Goal: Transaction & Acquisition: Purchase product/service

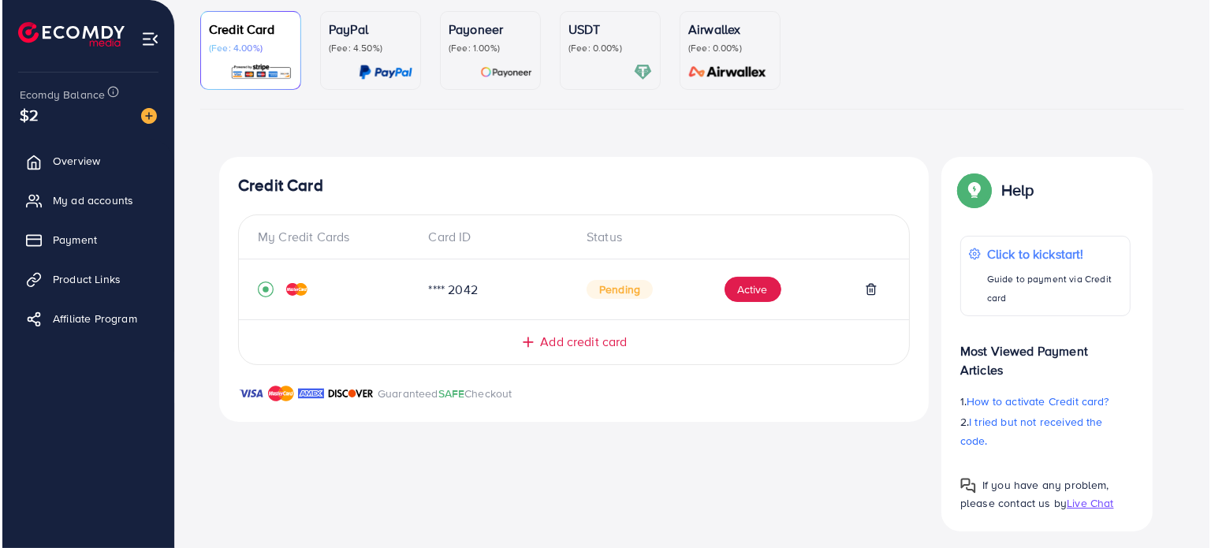
scroll to position [151, 0]
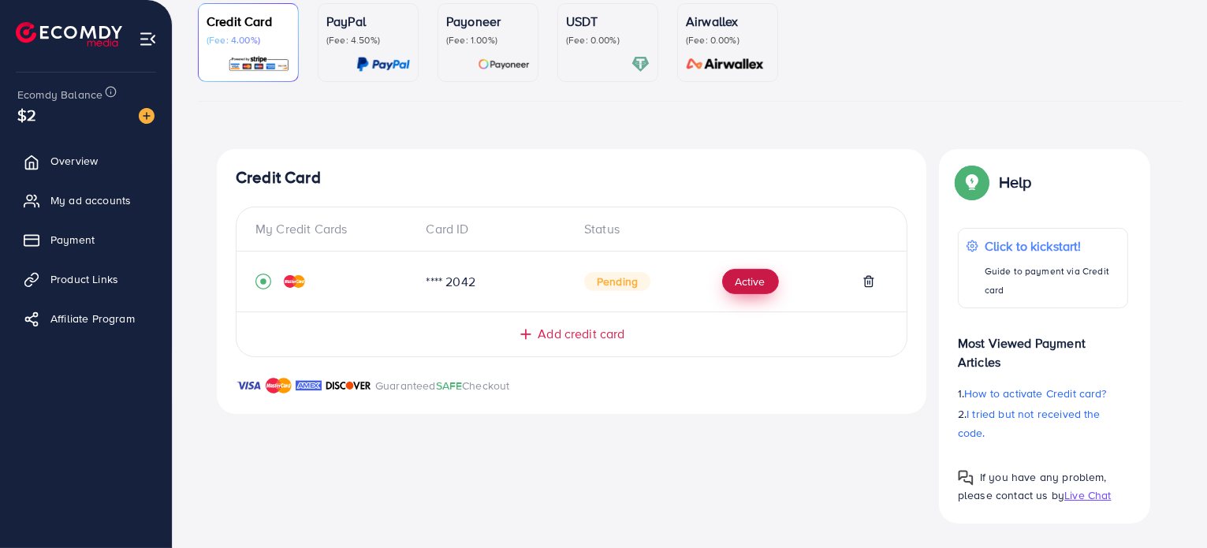
click at [735, 275] on button "Active" at bounding box center [750, 281] width 57 height 25
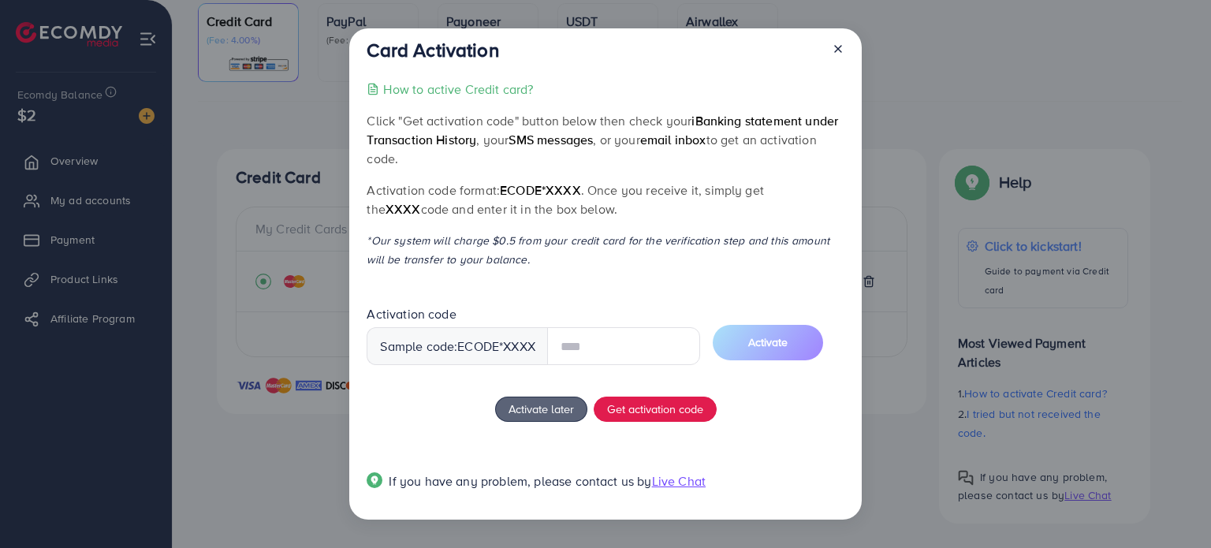
click at [571, 348] on input "text" at bounding box center [623, 346] width 153 height 38
type input "****"
click at [776, 340] on span "Activate" at bounding box center [767, 342] width 39 height 16
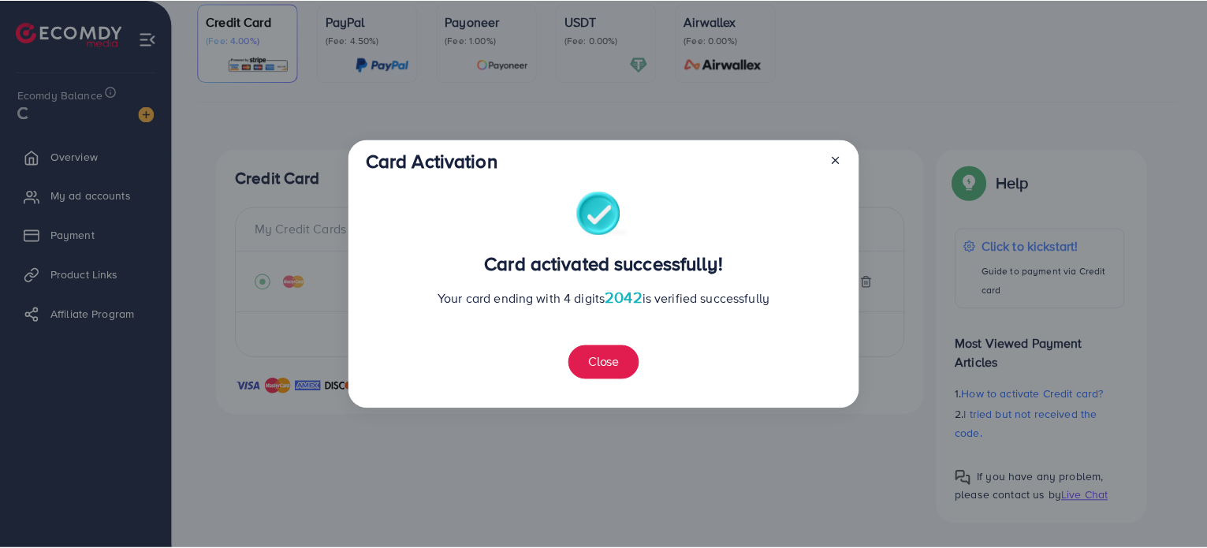
scroll to position [167, 0]
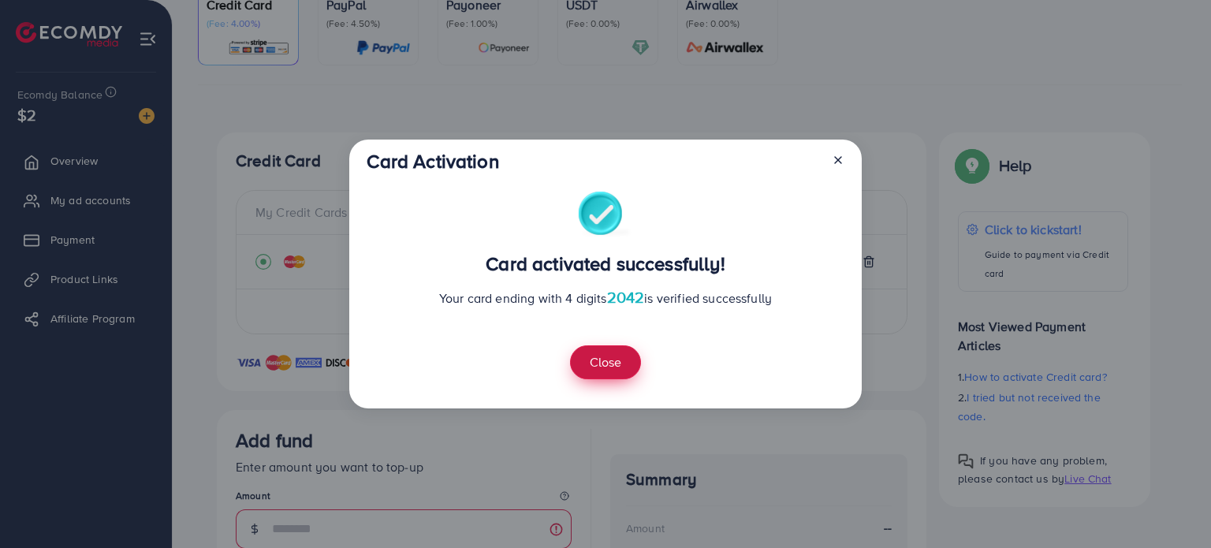
click at [608, 357] on button "Close" at bounding box center [605, 362] width 71 height 34
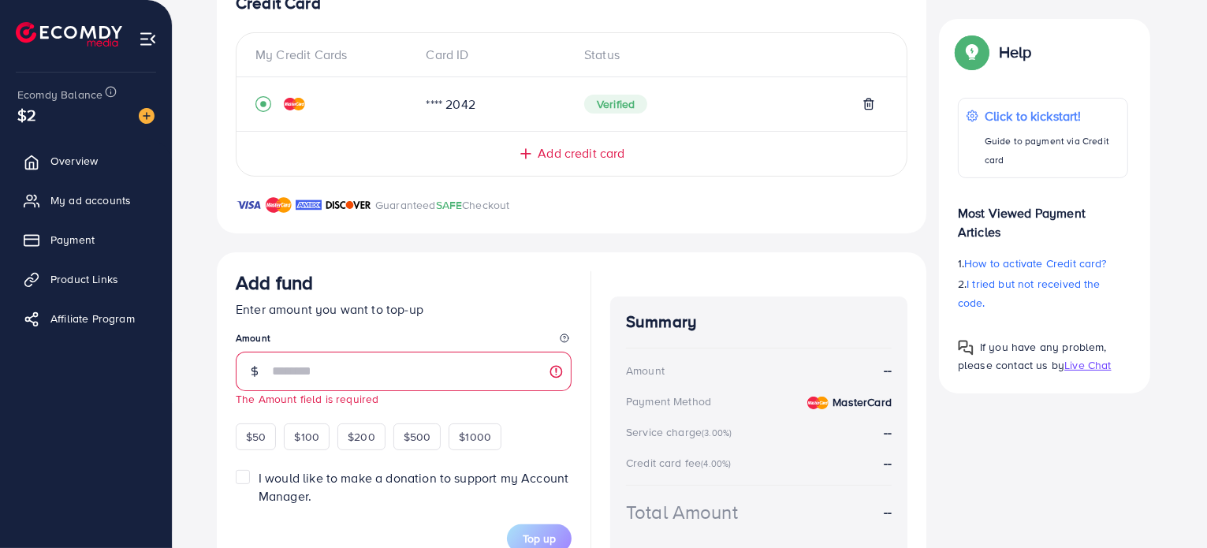
scroll to position [399, 0]
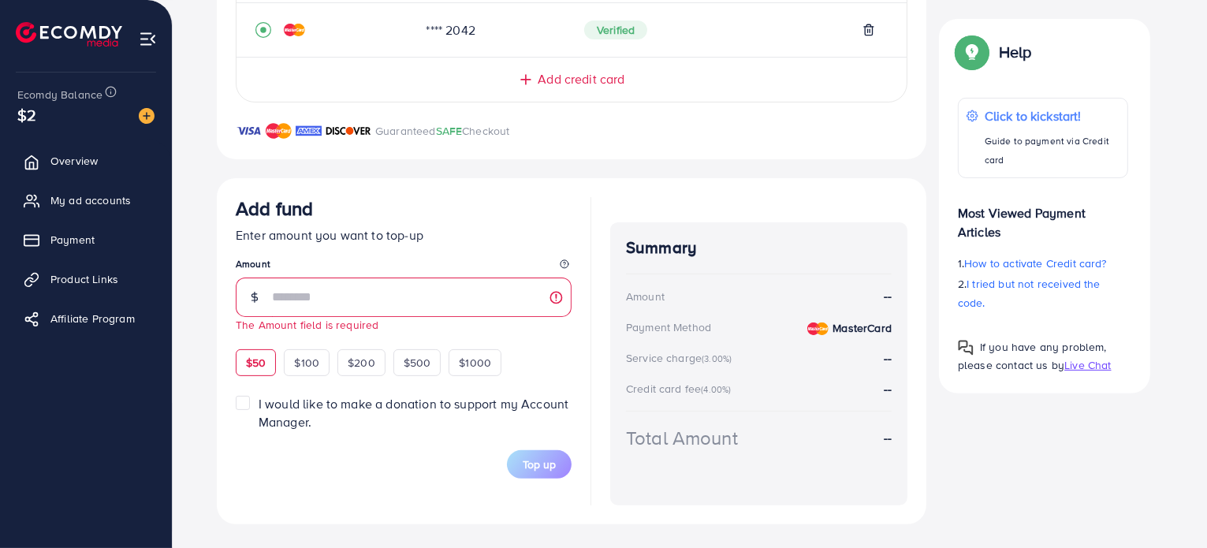
click at [262, 359] on span "$50" at bounding box center [256, 363] width 20 height 16
type input "**"
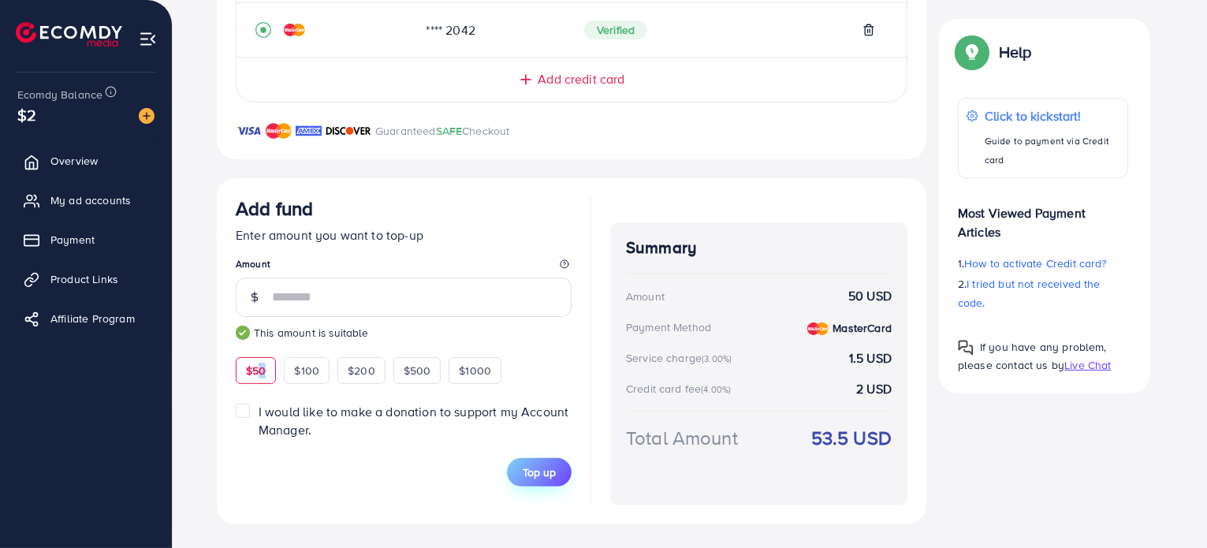
click at [541, 465] on span "Top up" at bounding box center [539, 472] width 33 height 16
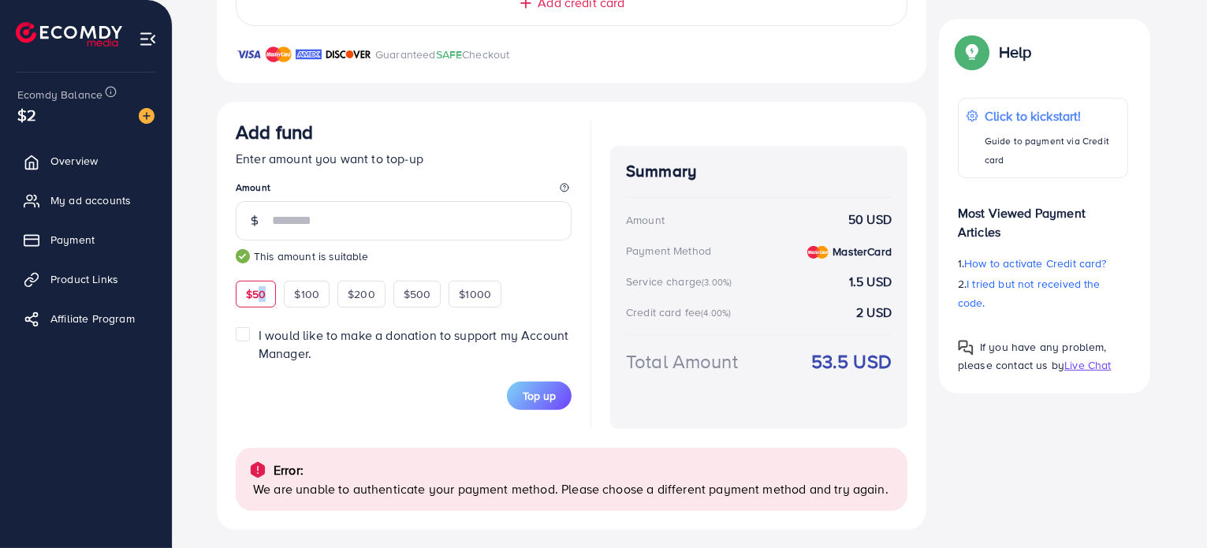
scroll to position [481, 0]
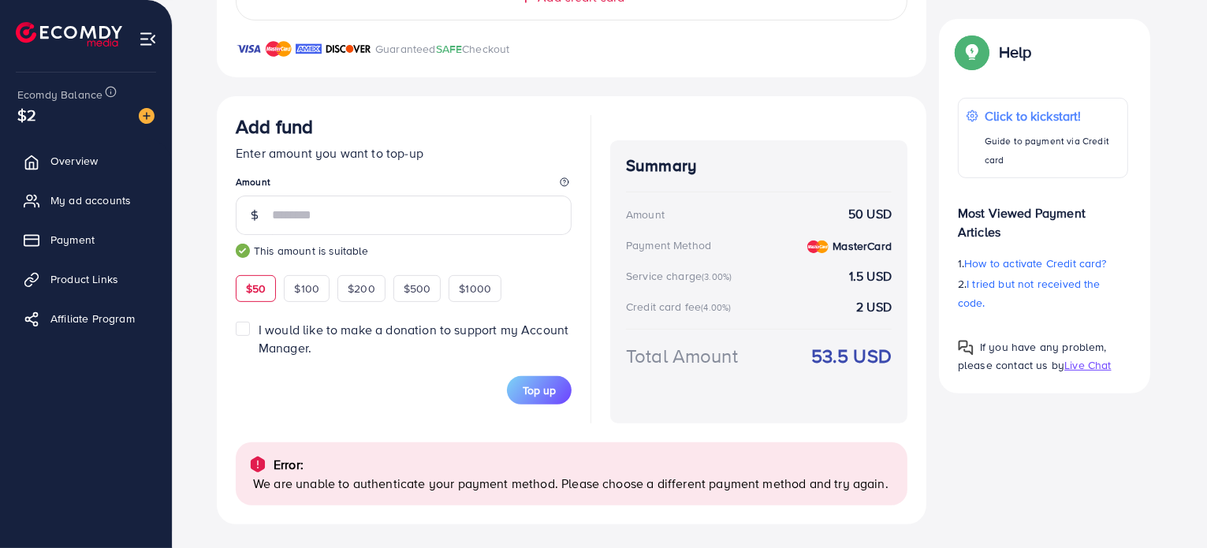
click at [451, 390] on div "Top up" at bounding box center [404, 390] width 336 height 28
click at [542, 390] on span "Top up" at bounding box center [539, 390] width 33 height 16
